Goal: Task Accomplishment & Management: Use online tool/utility

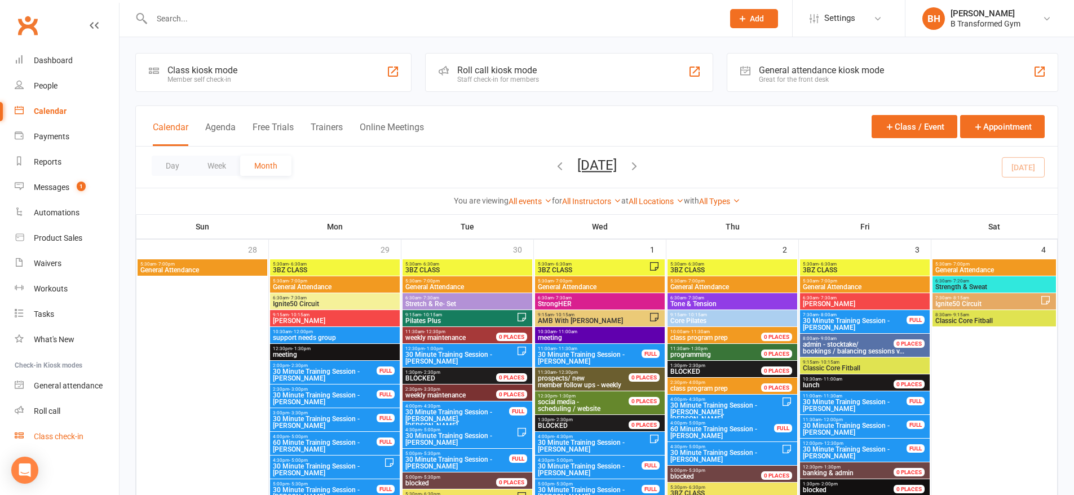
click at [63, 437] on div "Class check-in" at bounding box center [59, 436] width 50 height 9
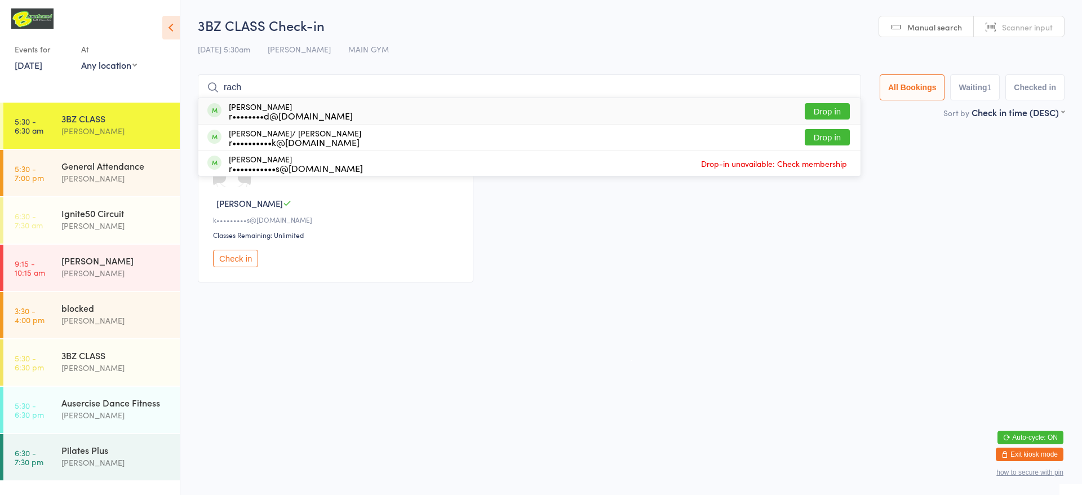
type input "rach"
click at [825, 110] on button "Drop in" at bounding box center [827, 111] width 45 height 16
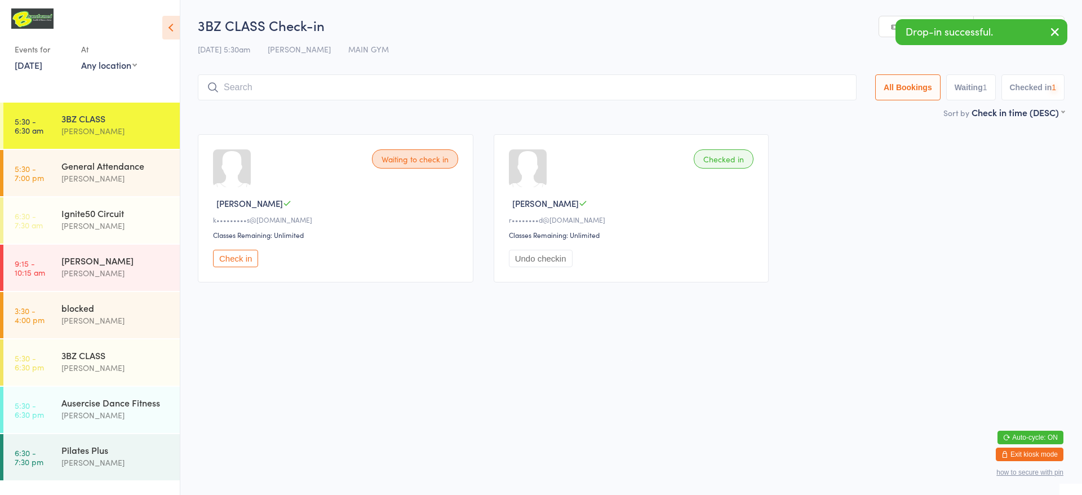
click at [834, 86] on input "search" at bounding box center [527, 87] width 659 height 26
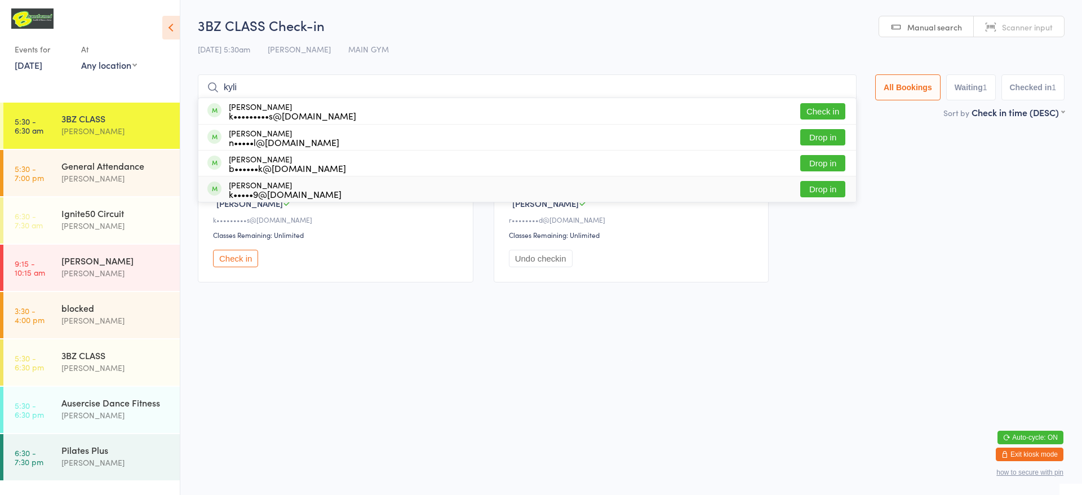
type input "kyli"
click at [831, 189] on button "Drop in" at bounding box center [822, 189] width 45 height 16
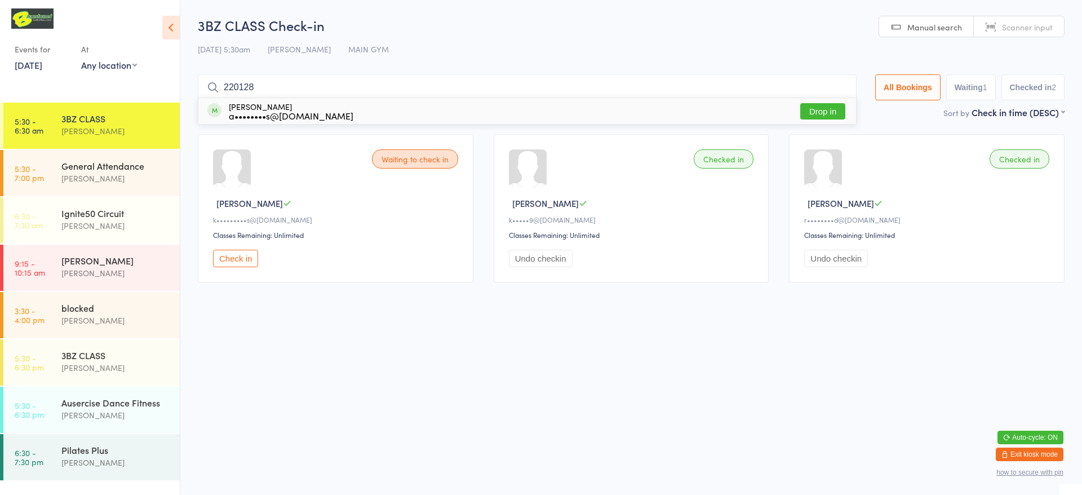
type input "220128"
click at [819, 115] on button "Drop in" at bounding box center [822, 111] width 45 height 16
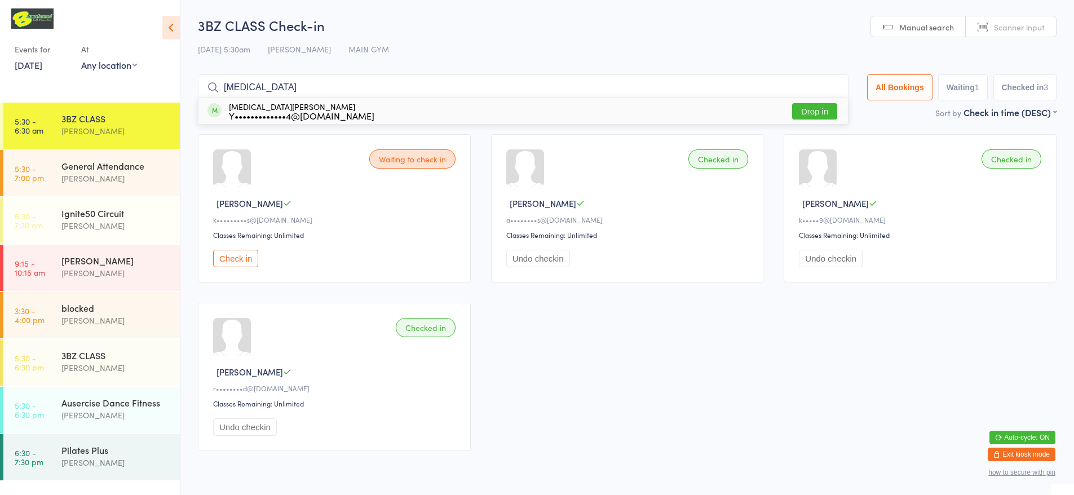
type input "yasmin"
click at [800, 106] on button "Drop in" at bounding box center [814, 111] width 45 height 16
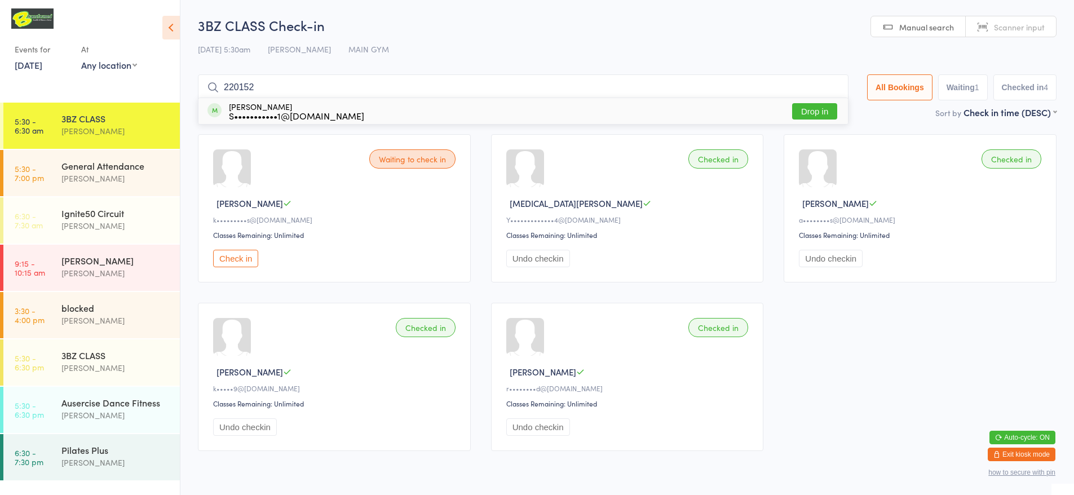
type input "220152"
click at [819, 105] on button "Drop in" at bounding box center [814, 111] width 45 height 16
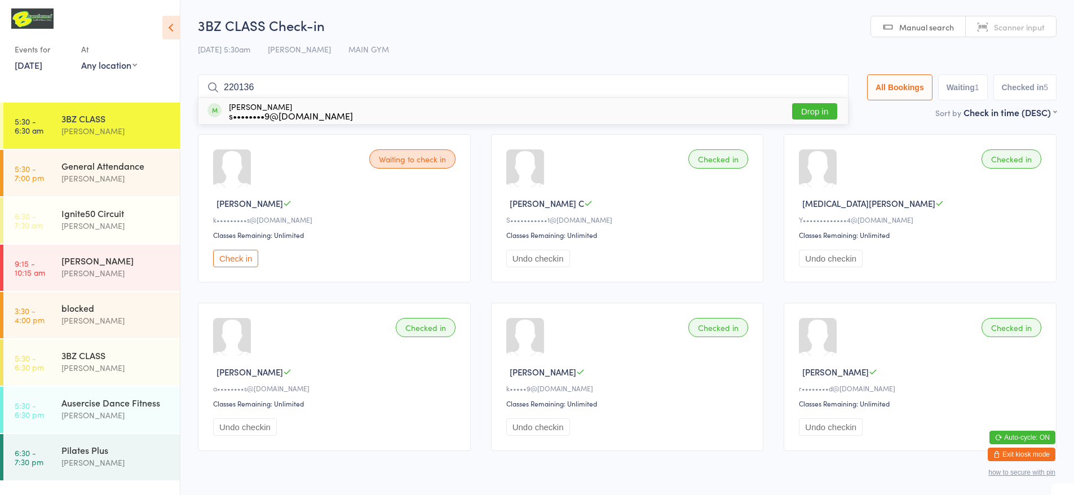
type input "220136"
click at [819, 105] on button "Drop in" at bounding box center [814, 111] width 45 height 16
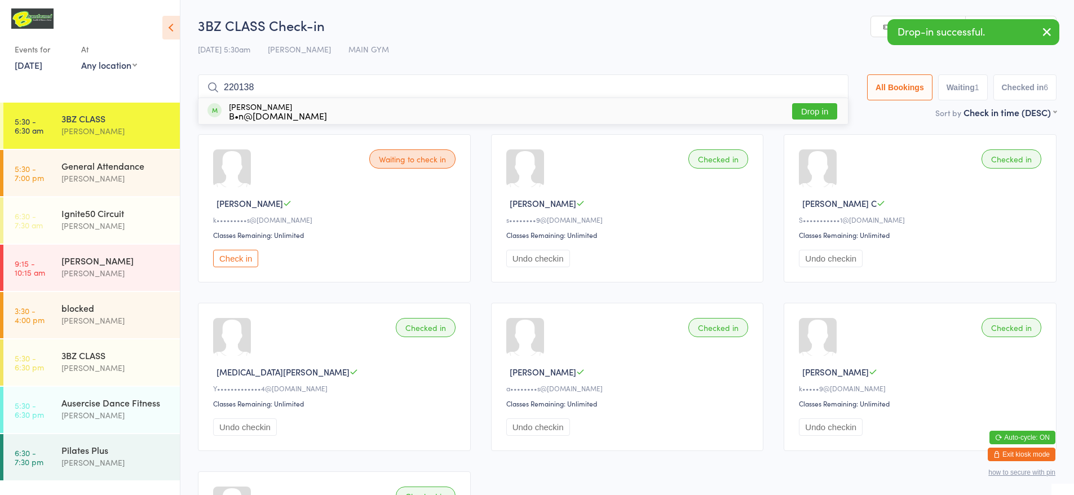
type input "220138"
click at [820, 105] on button "Drop in" at bounding box center [814, 111] width 45 height 16
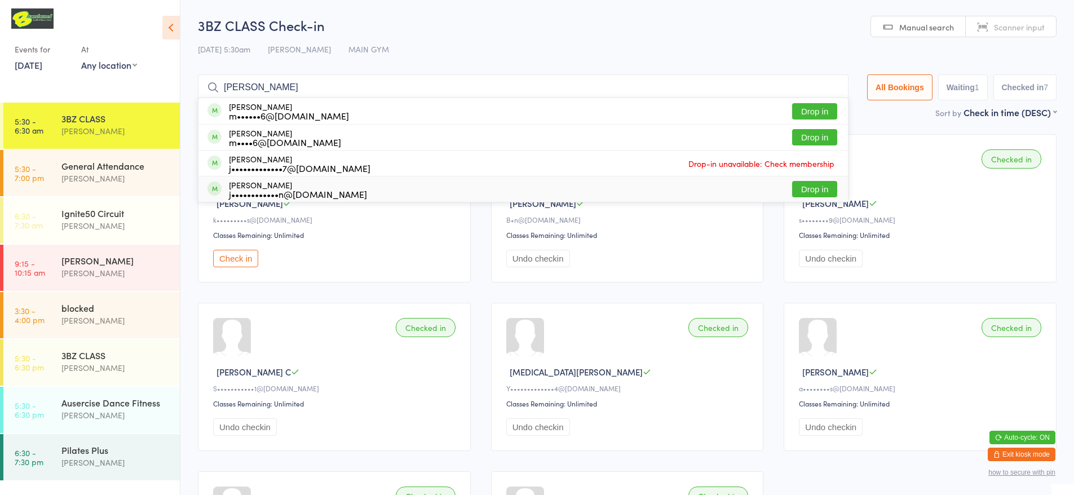
type input "jess"
click at [822, 188] on button "Drop in" at bounding box center [814, 189] width 45 height 16
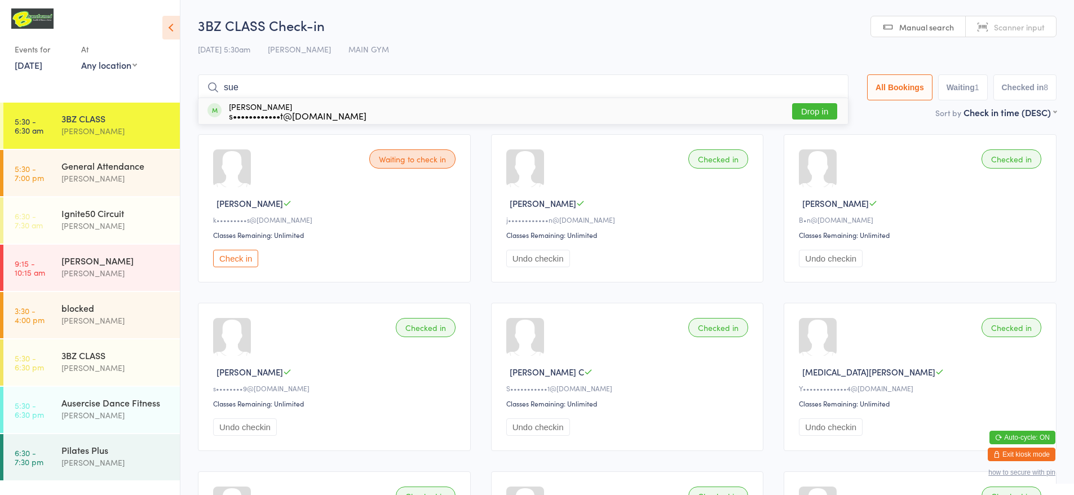
type input "sue"
click at [805, 105] on button "Drop in" at bounding box center [814, 111] width 45 height 16
type input "220187"
click at [817, 116] on button "Drop in" at bounding box center [814, 111] width 45 height 16
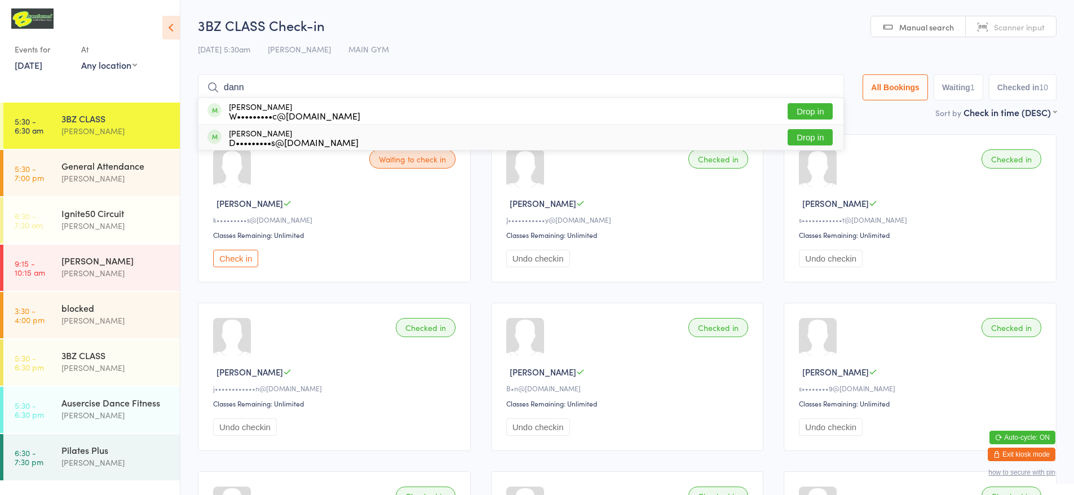
type input "dann"
click at [269, 141] on div "D•••••••••s@mail.com" at bounding box center [294, 142] width 130 height 9
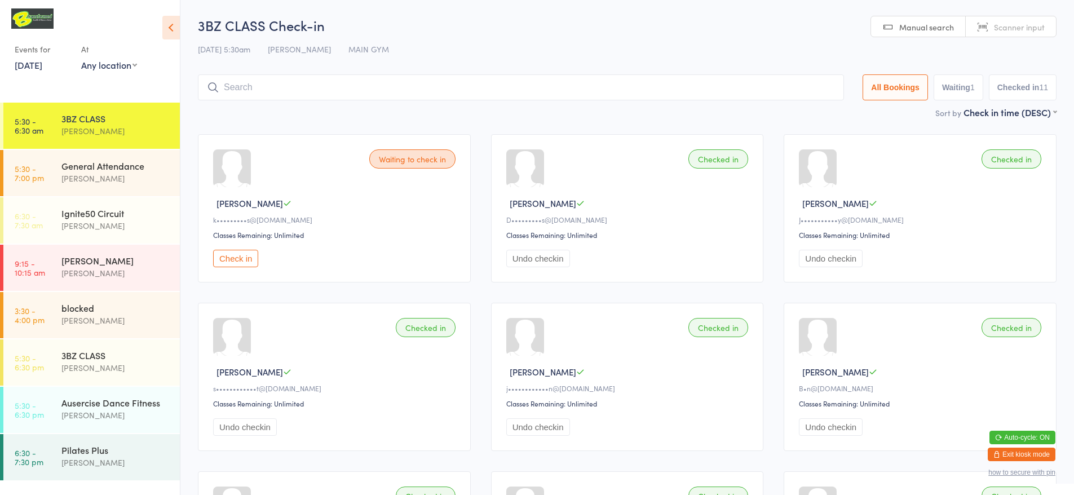
click at [239, 258] on button "Check in" at bounding box center [235, 258] width 45 height 17
